Goal: Task Accomplishment & Management: Manage account settings

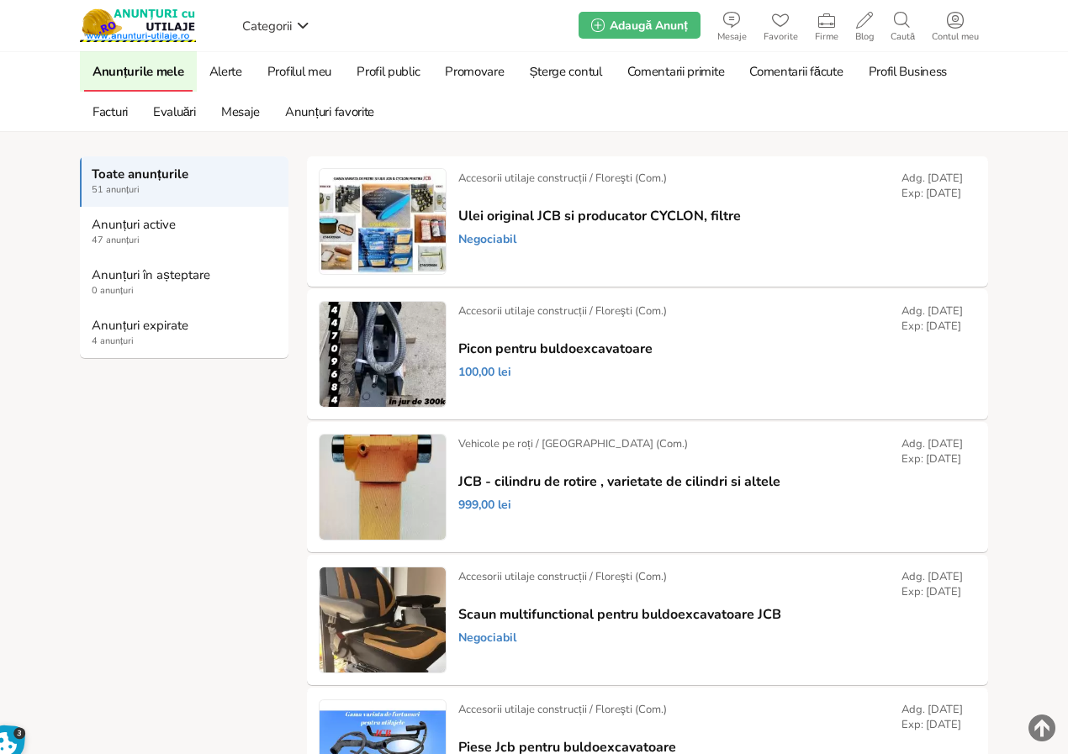
click at [150, 324] on strong "Anunțuri expirate" at bounding box center [185, 325] width 187 height 15
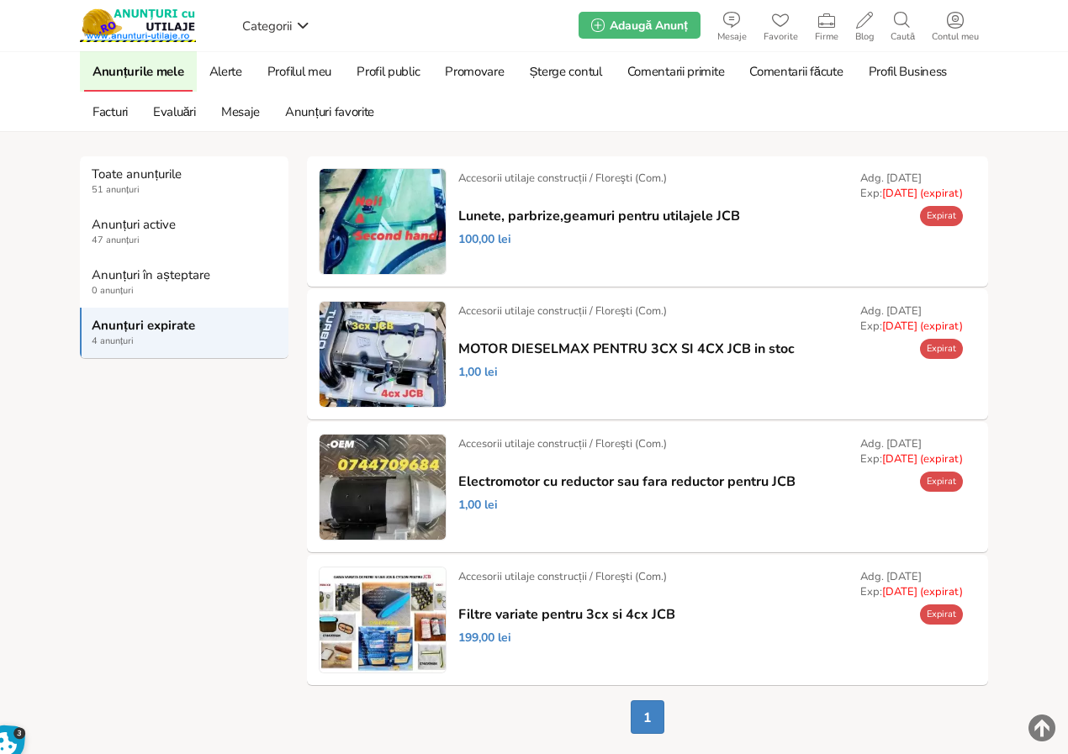
click at [137, 324] on strong "Anunțuri expirate" at bounding box center [185, 325] width 187 height 15
click at [0, 0] on link "Prelungește" at bounding box center [0, 0] width 0 height 0
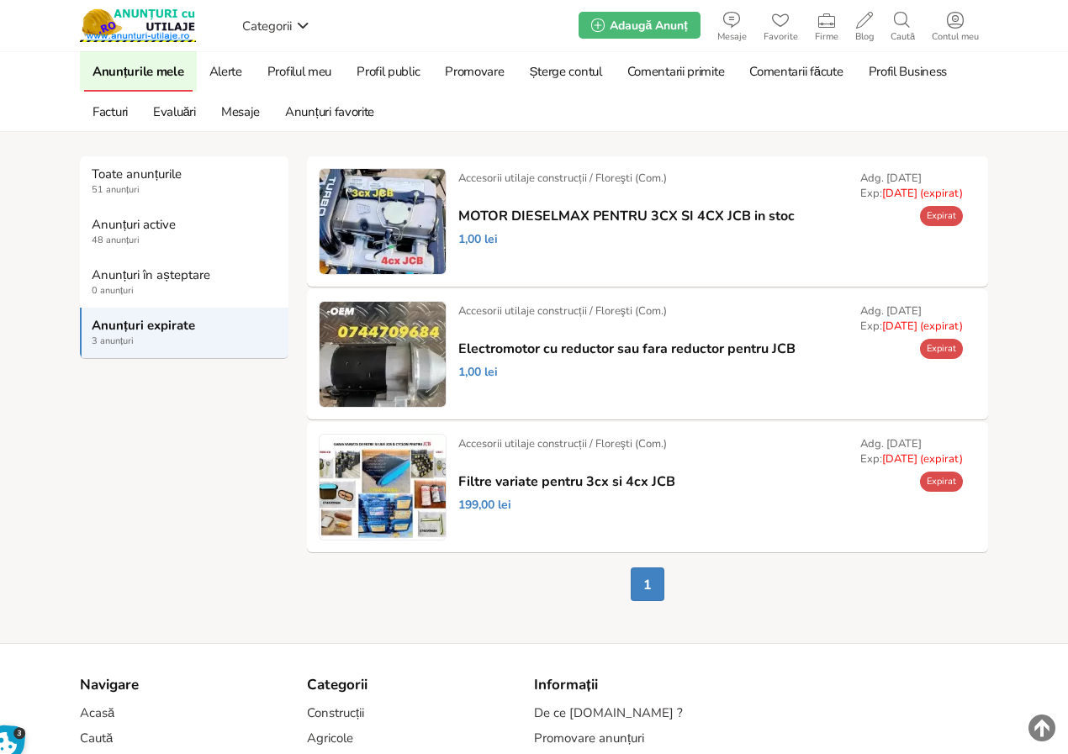
click at [0, 0] on link "Prelungește" at bounding box center [0, 0] width 0 height 0
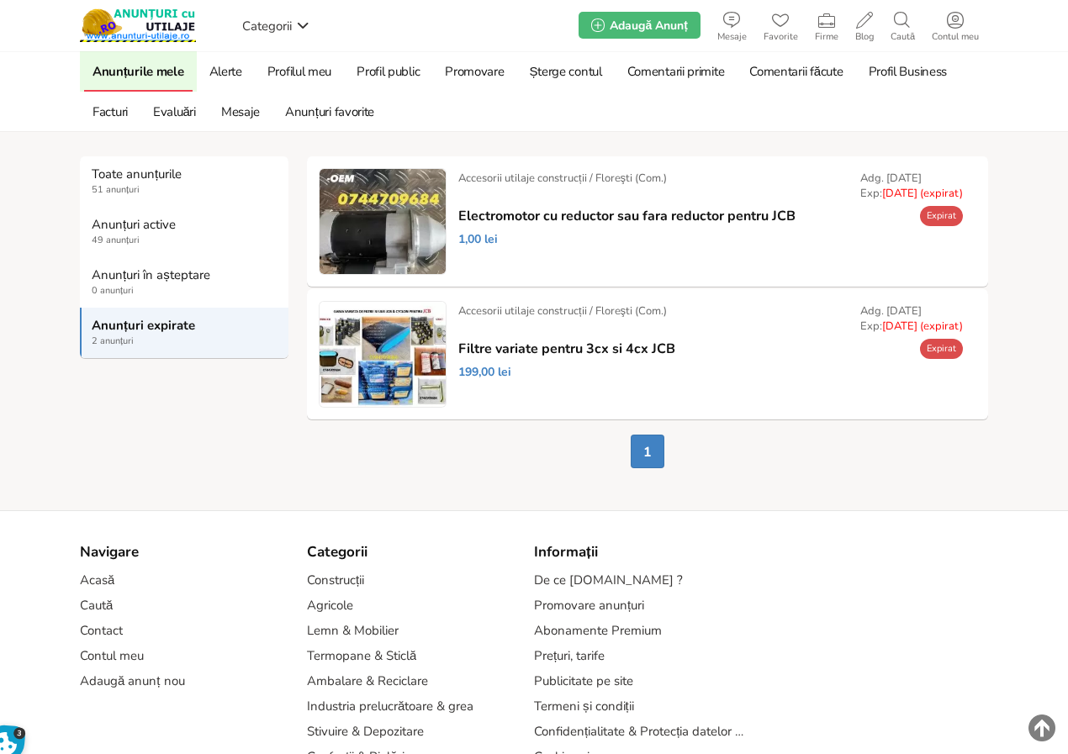
click at [0, 0] on link "Prelungește" at bounding box center [0, 0] width 0 height 0
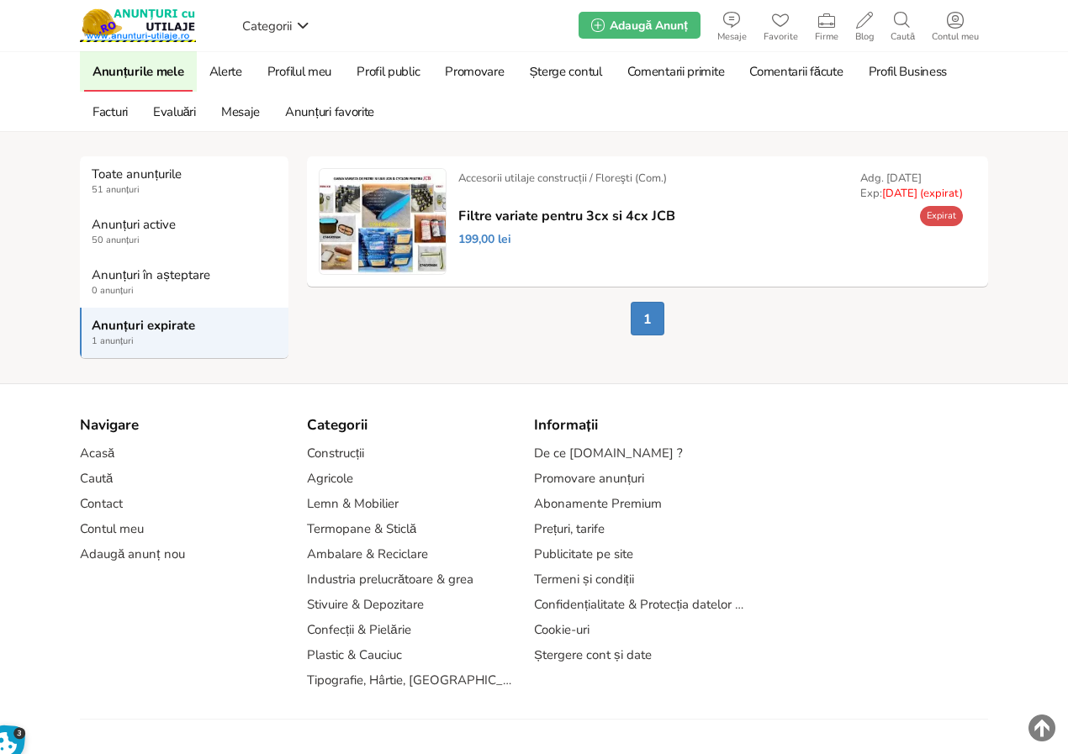
click at [0, 0] on link "Prelungește" at bounding box center [0, 0] width 0 height 0
